Goal: Information Seeking & Learning: Check status

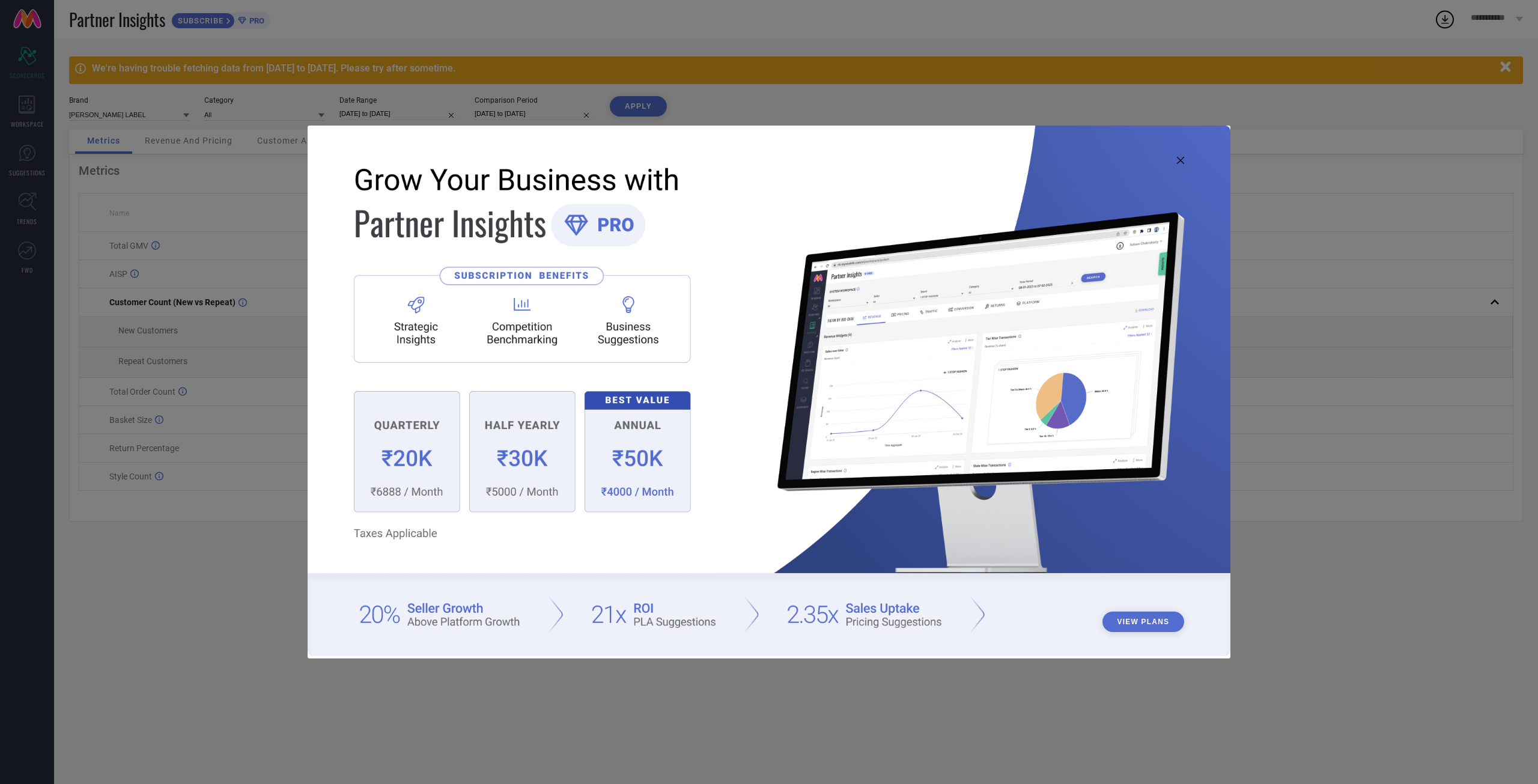
click at [1186, 158] on img at bounding box center [769, 390] width 923 height 530
click at [1180, 161] on icon at bounding box center [1181, 160] width 7 height 7
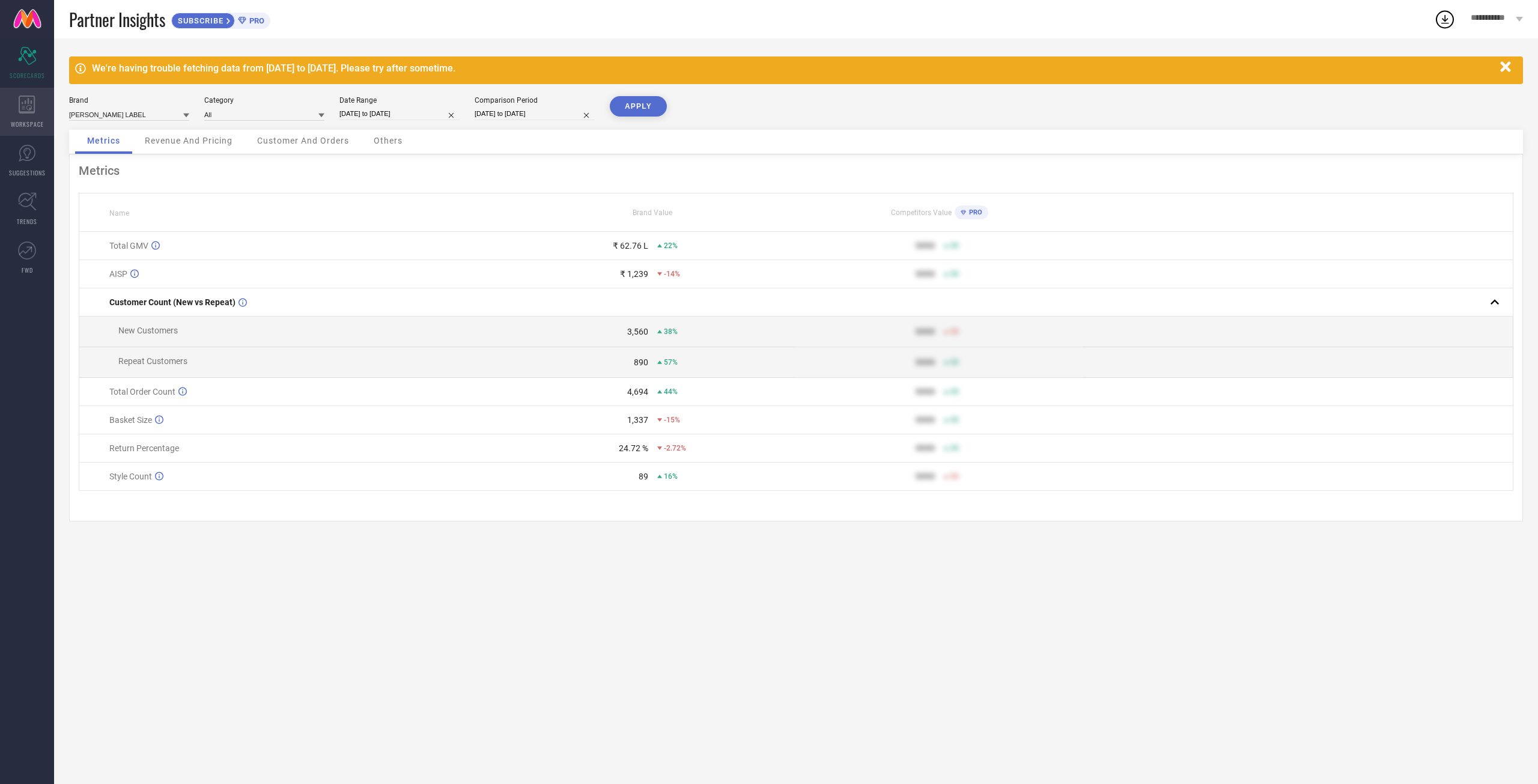
click at [31, 103] on icon at bounding box center [27, 105] width 16 height 18
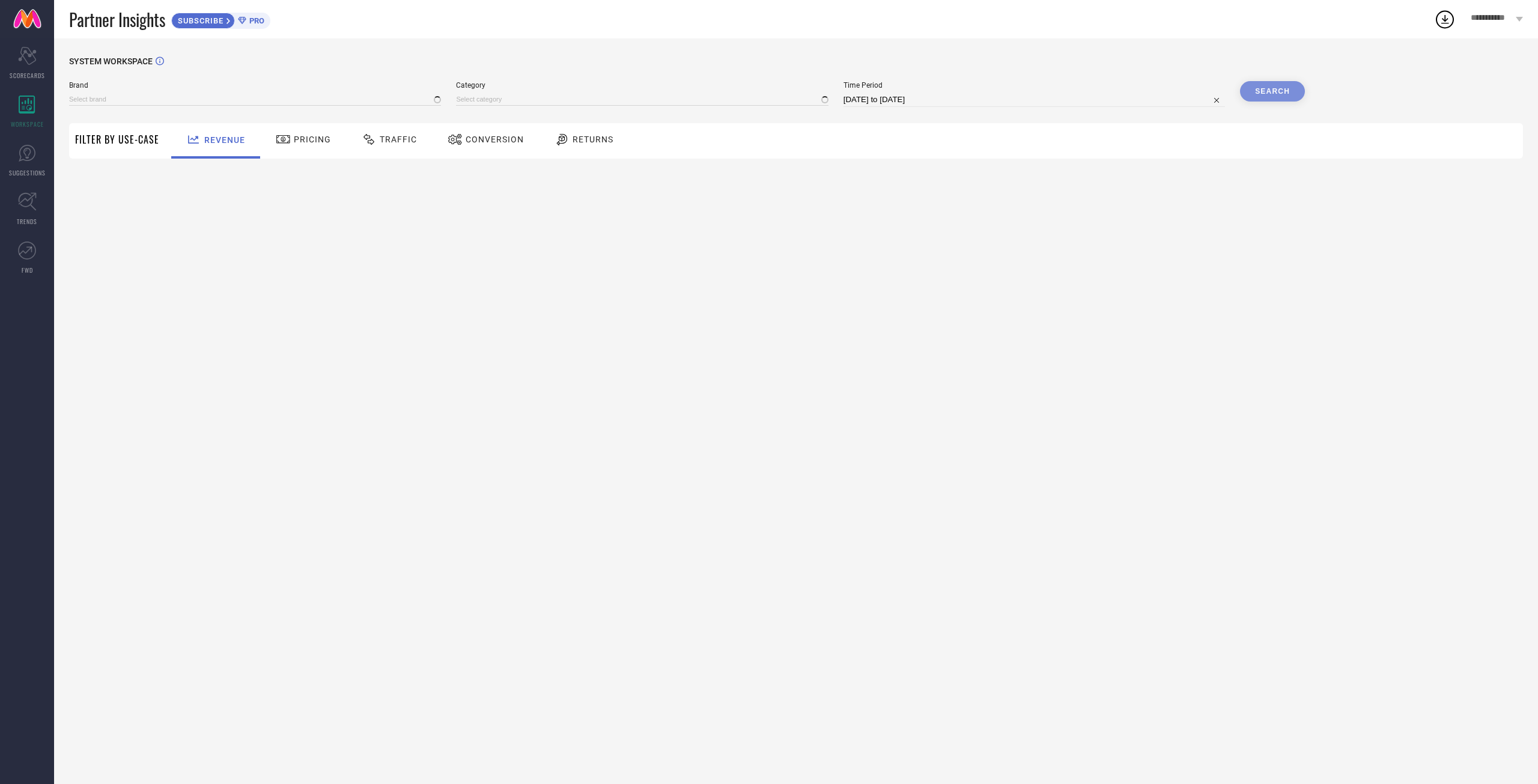
type input "[PERSON_NAME] LABEL"
type input "All"
